Goal: Information Seeking & Learning: Learn about a topic

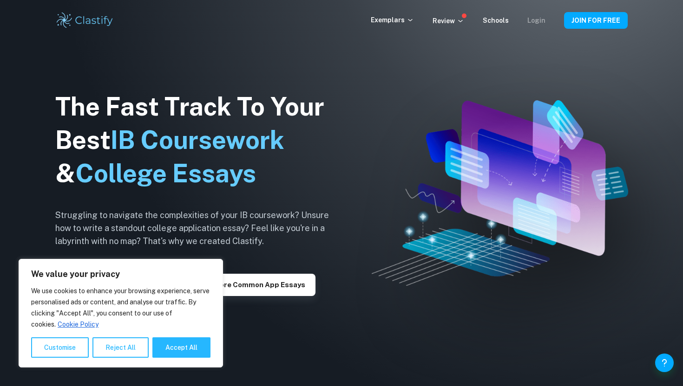
click at [541, 21] on link "Login" at bounding box center [536, 20] width 18 height 7
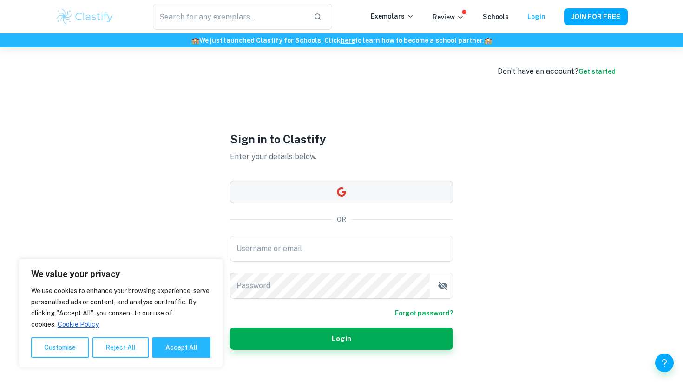
click at [347, 197] on button "button" at bounding box center [341, 192] width 223 height 22
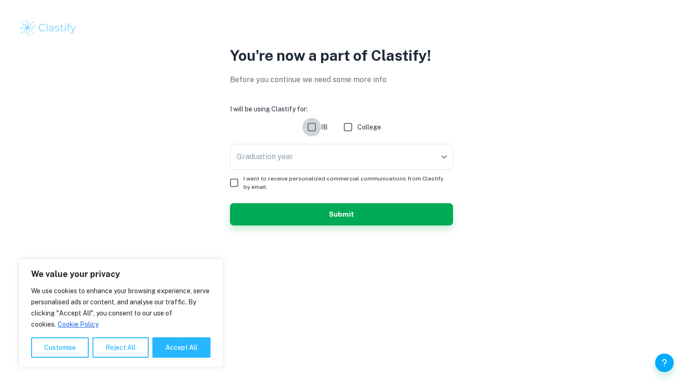
click at [311, 132] on input "IB" at bounding box center [311, 127] width 19 height 19
checkbox input "true"
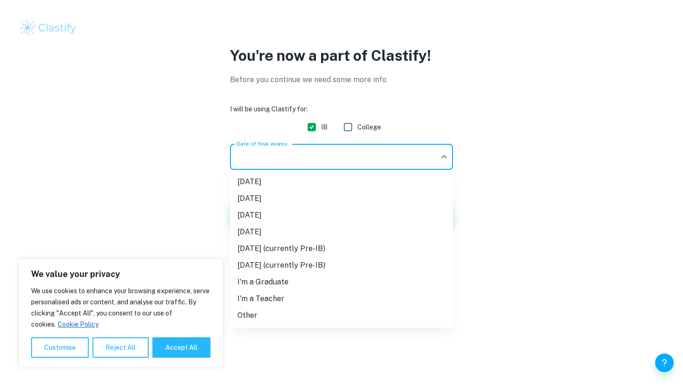
click at [307, 155] on body "We value your privacy We use cookies to enhance your browsing experience, serve…" at bounding box center [341, 193] width 683 height 386
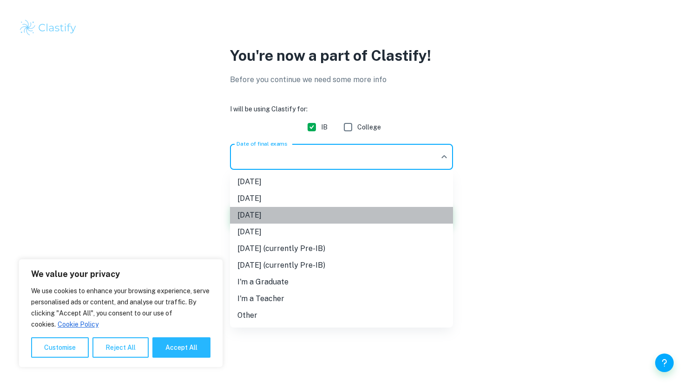
click at [266, 217] on li "[DATE]" at bounding box center [341, 215] width 223 height 17
type input "M26"
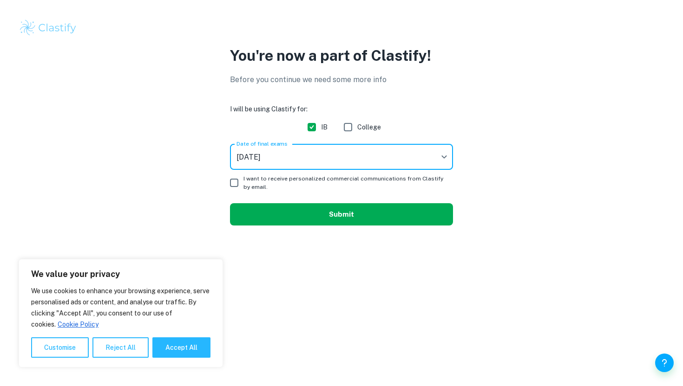
click at [252, 208] on button "Submit" at bounding box center [341, 214] width 223 height 22
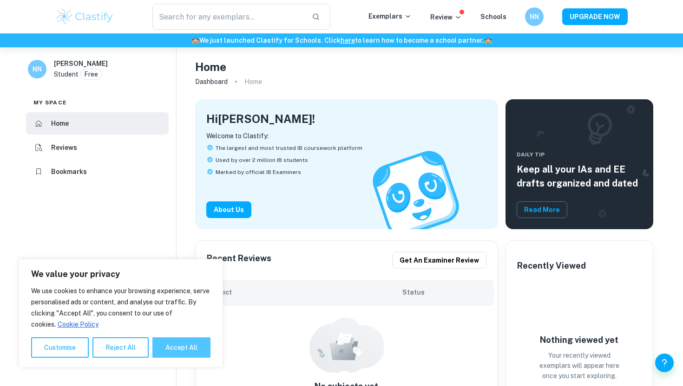
click at [191, 353] on button "Accept All" at bounding box center [181, 348] width 58 height 20
checkbox input "true"
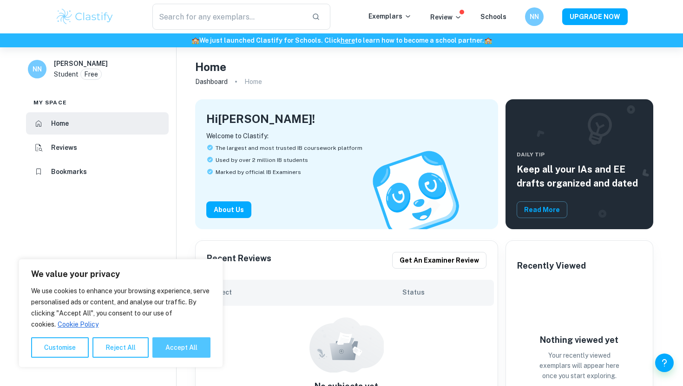
checkbox input "true"
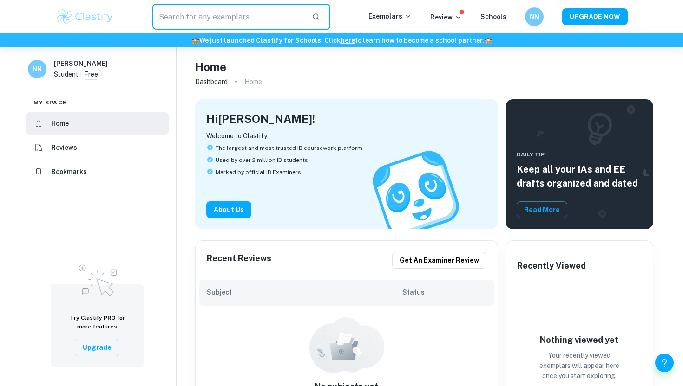
click at [247, 25] on input "text" at bounding box center [228, 17] width 152 height 26
type input "EE psych"
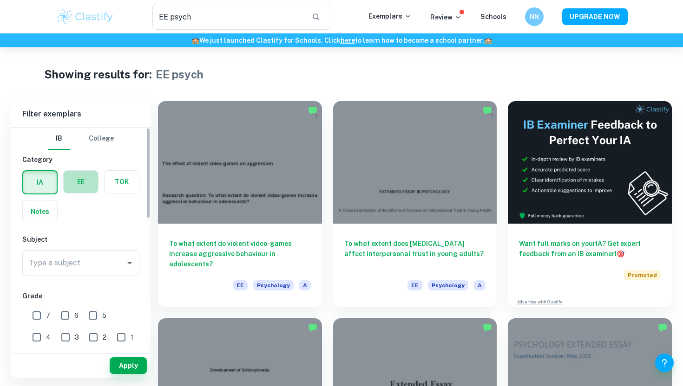
click at [89, 178] on label "button" at bounding box center [81, 182] width 34 height 22
click at [0, 0] on input "radio" at bounding box center [0, 0] width 0 height 0
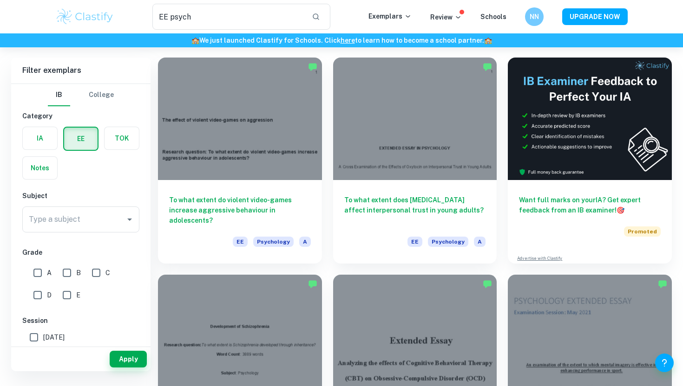
scroll to position [32, 0]
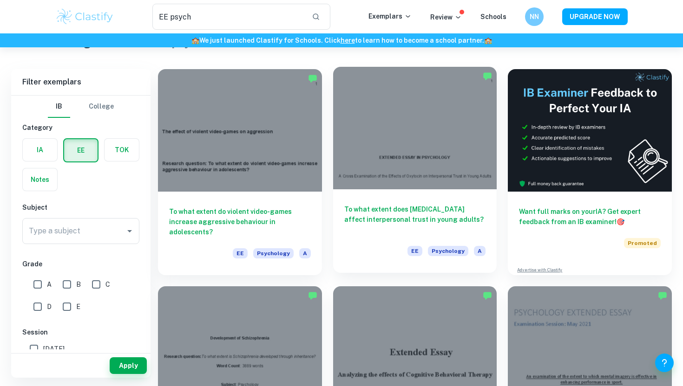
click at [372, 158] on div at bounding box center [415, 128] width 164 height 123
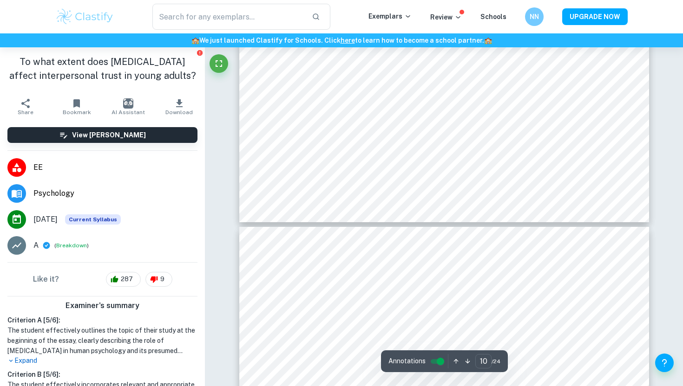
type input "11"
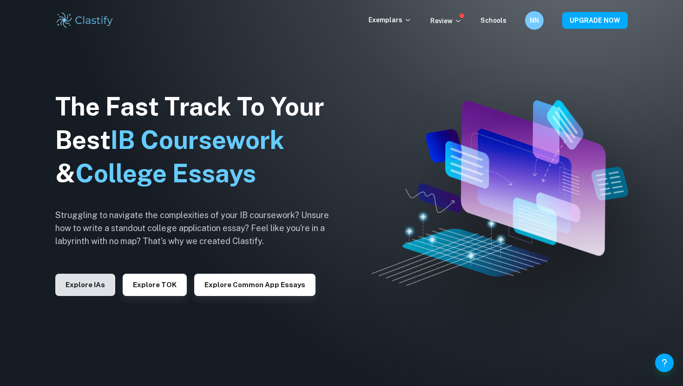
click at [104, 285] on button "Explore IAs" at bounding box center [85, 285] width 60 height 22
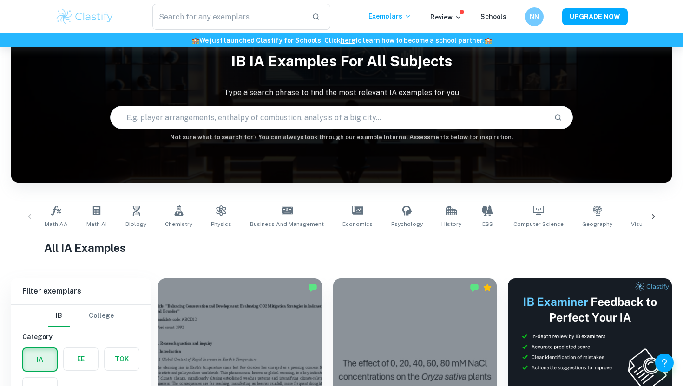
scroll to position [57, 0]
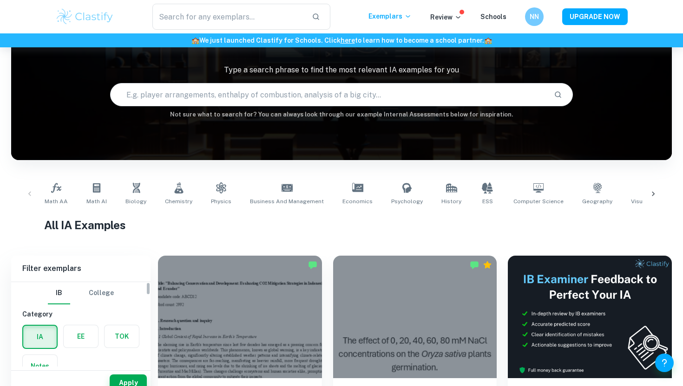
click at [78, 333] on label "button" at bounding box center [81, 337] width 34 height 22
click at [0, 0] on input "radio" at bounding box center [0, 0] width 0 height 0
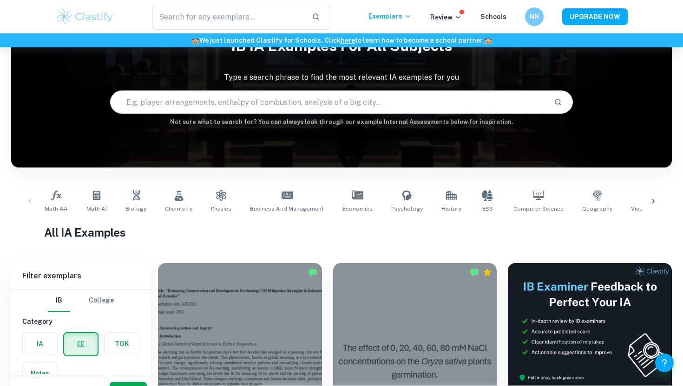
scroll to position [28, 0]
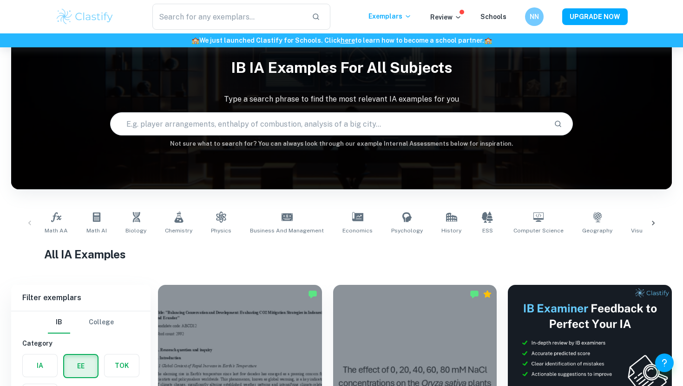
click at [235, 118] on input "text" at bounding box center [328, 124] width 435 height 26
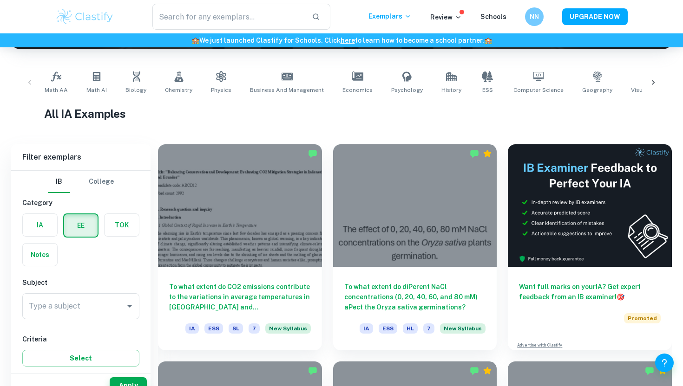
scroll to position [185, 0]
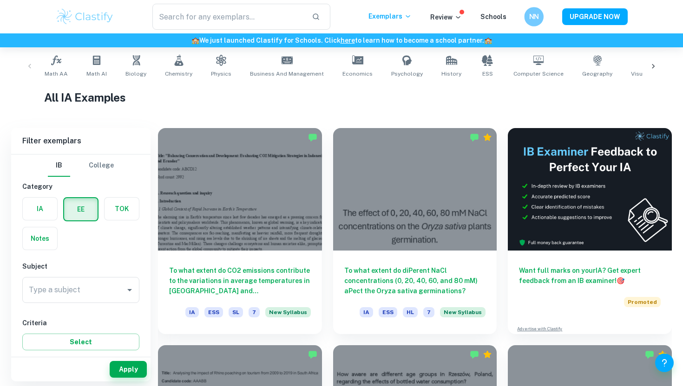
click at [530, 13] on h6 "NN" at bounding box center [533, 17] width 11 height 11
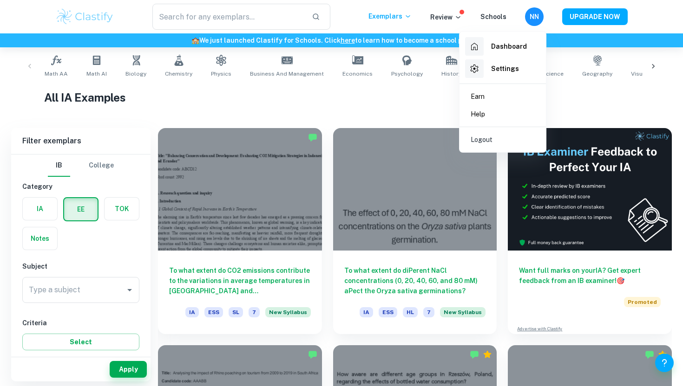
click at [560, 98] on div at bounding box center [341, 193] width 683 height 386
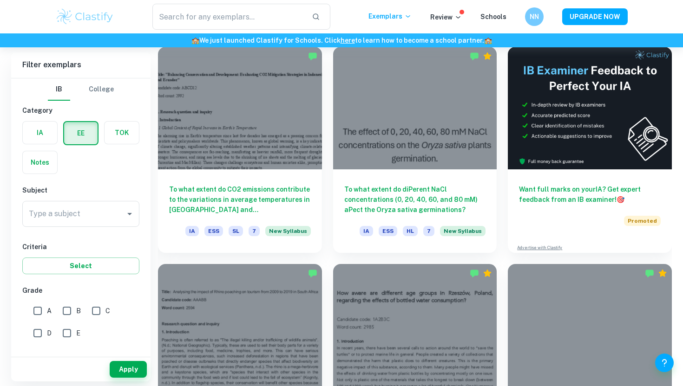
scroll to position [234, 0]
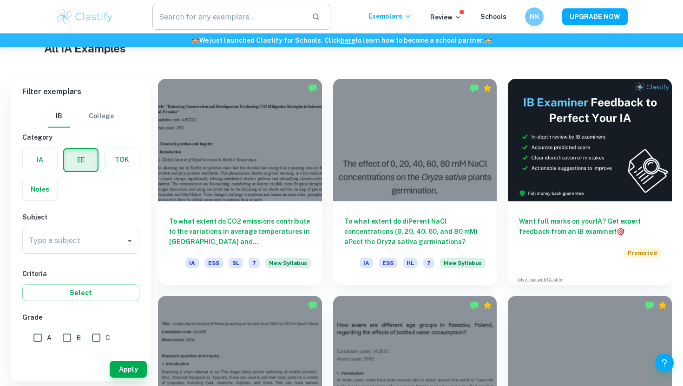
click at [272, 26] on input "text" at bounding box center [228, 17] width 152 height 26
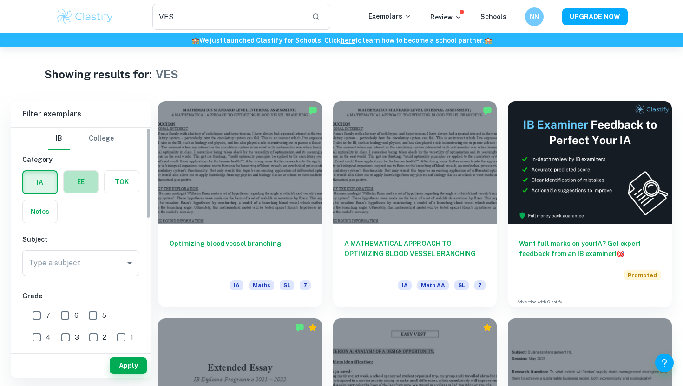
click at [79, 173] on label "button" at bounding box center [81, 182] width 34 height 22
click at [0, 0] on input "radio" at bounding box center [0, 0] width 0 height 0
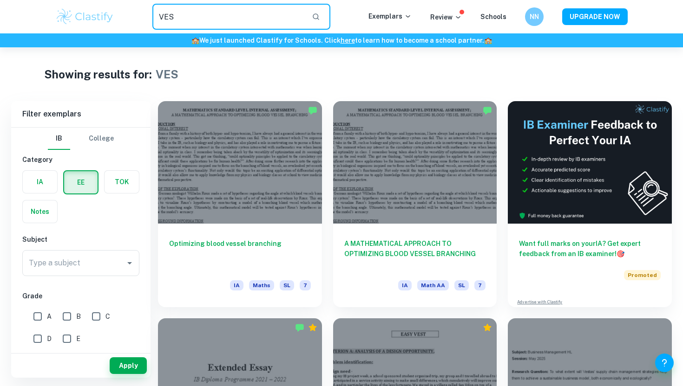
click at [215, 20] on input "VES" at bounding box center [228, 17] width 152 height 26
type input "VES economics"
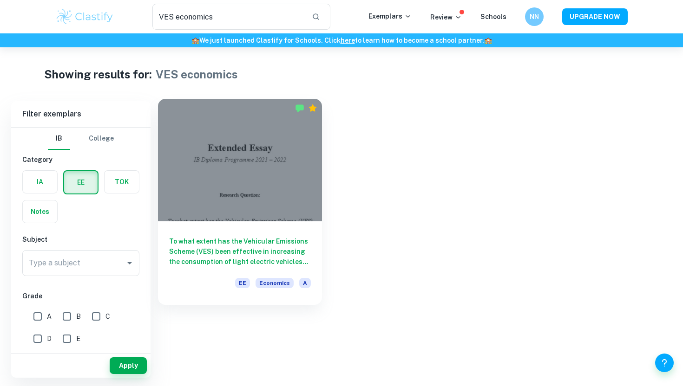
click at [235, 169] on div at bounding box center [240, 160] width 164 height 123
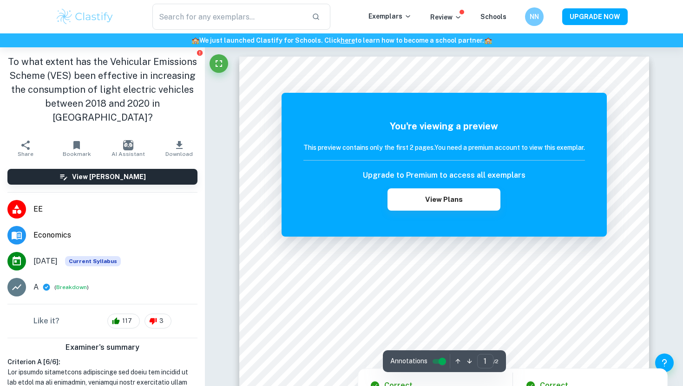
click at [326, 304] on div at bounding box center [444, 310] width 290 height 30
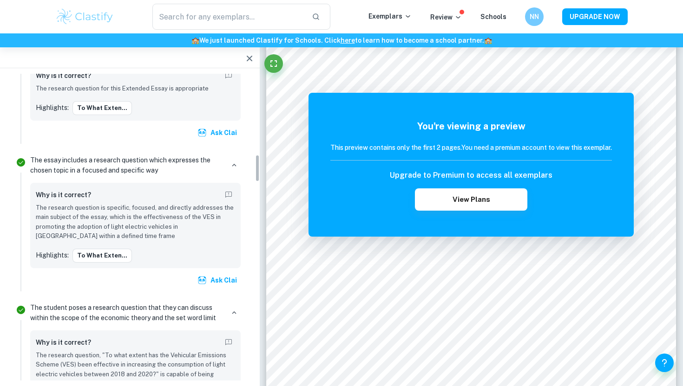
scroll to position [877, 0]
